Goal: Navigation & Orientation: Find specific page/section

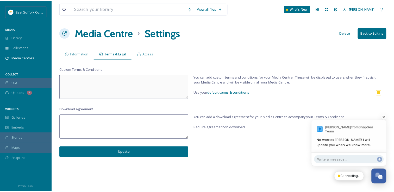
scroll to position [2583, 0]
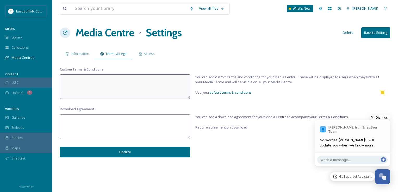
click at [390, 117] on button "Dismiss" at bounding box center [380, 117] width 21 height 5
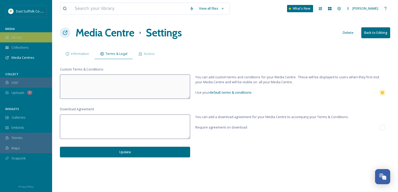
click at [13, 34] on div "Library" at bounding box center [26, 37] width 52 height 10
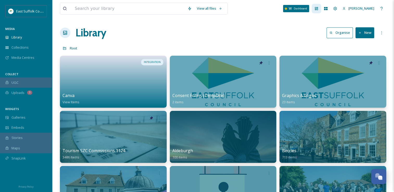
click at [318, 8] on icon at bounding box center [316, 8] width 3 height 3
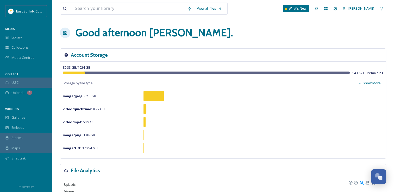
scroll to position [130, 0]
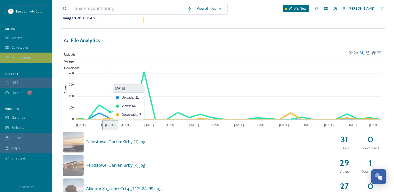
click at [22, 54] on div "Media Centres" at bounding box center [26, 58] width 52 height 10
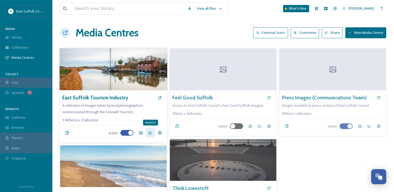
click at [148, 135] on icon at bounding box center [150, 133] width 4 height 4
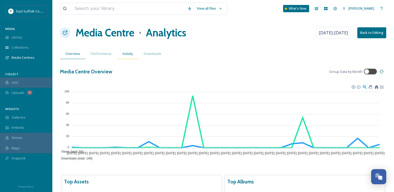
click at [124, 54] on span "Activity" at bounding box center [127, 53] width 10 height 5
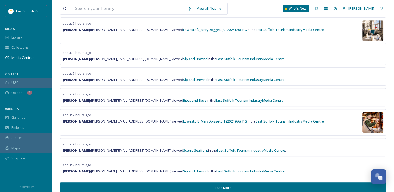
scroll to position [369, 0]
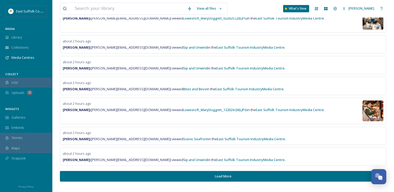
click at [122, 172] on button "Load More" at bounding box center [223, 176] width 326 height 11
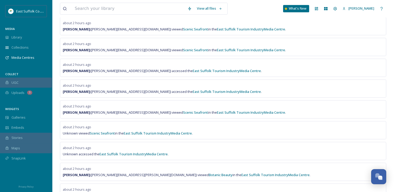
scroll to position [784, 0]
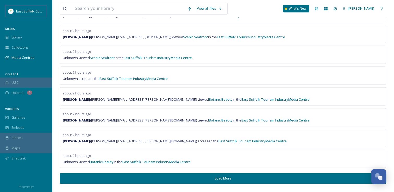
click at [157, 177] on button "Load More" at bounding box center [223, 178] width 326 height 11
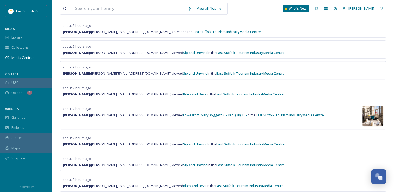
scroll to position [0, 0]
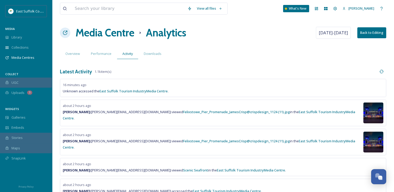
drag, startPoint x: 190, startPoint y: 129, endPoint x: 177, endPoint y: -19, distance: 149.3
click at [109, 33] on h1 "Media Centre" at bounding box center [105, 33] width 59 height 16
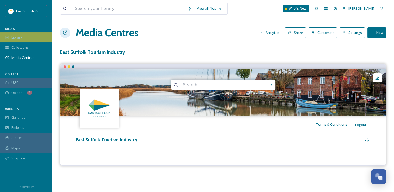
click at [21, 40] on div "Library" at bounding box center [26, 37] width 52 height 10
